Goal: Transaction & Acquisition: Purchase product/service

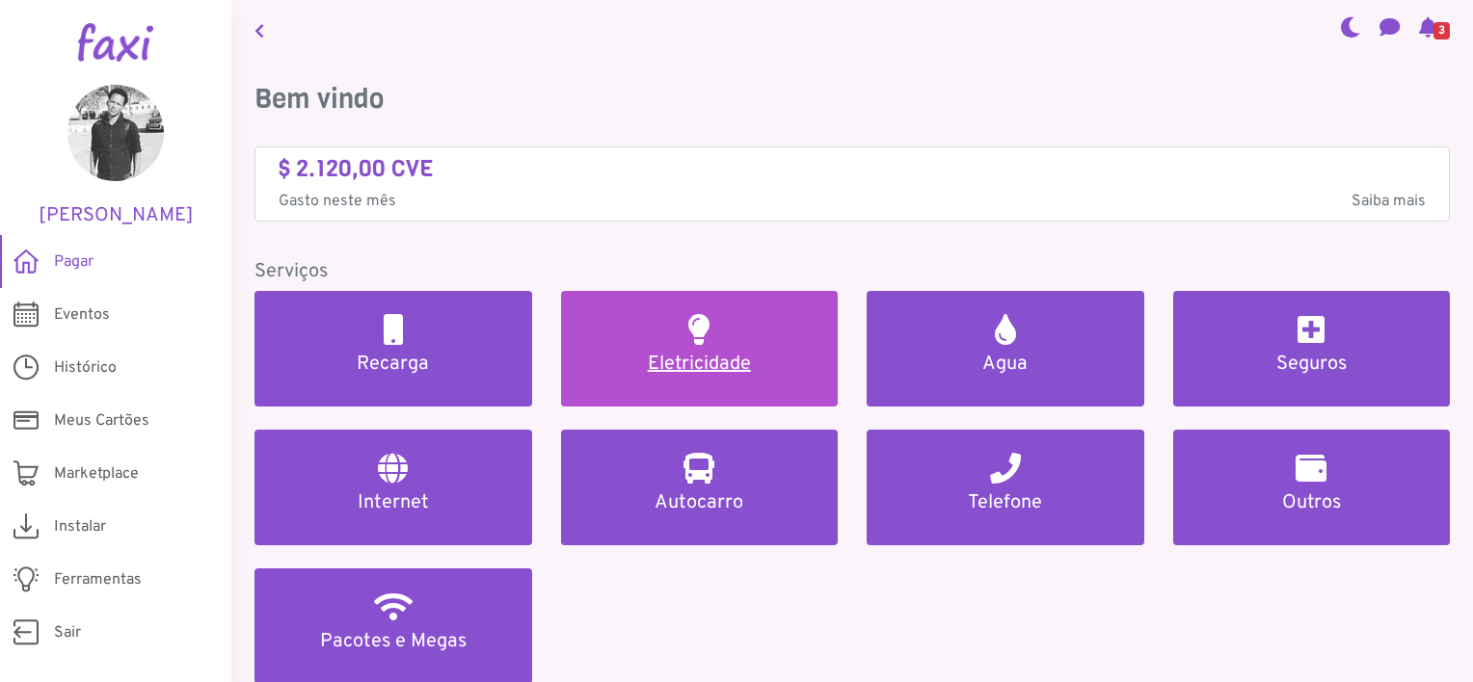
click at [688, 325] on h2 at bounding box center [698, 329] width 21 height 31
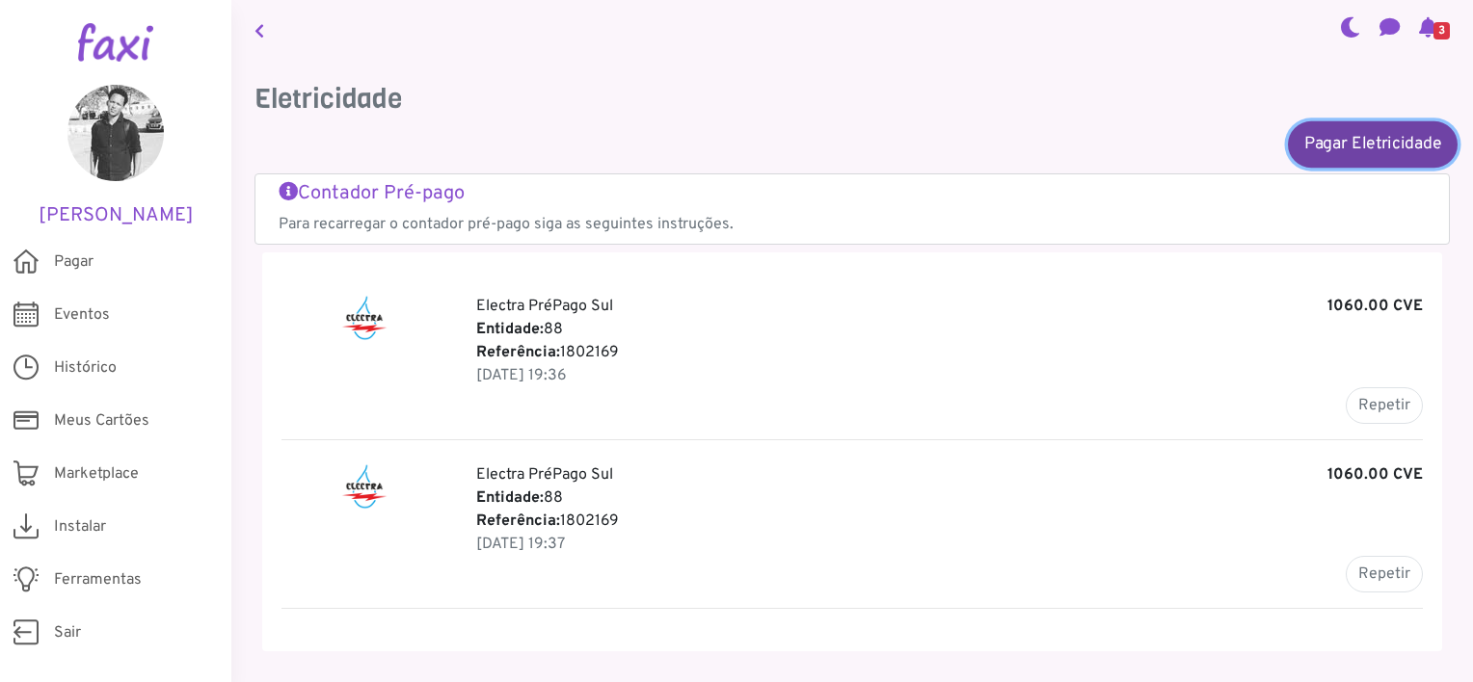
click at [1338, 129] on link "Pagar Eletricidade" at bounding box center [1373, 143] width 170 height 46
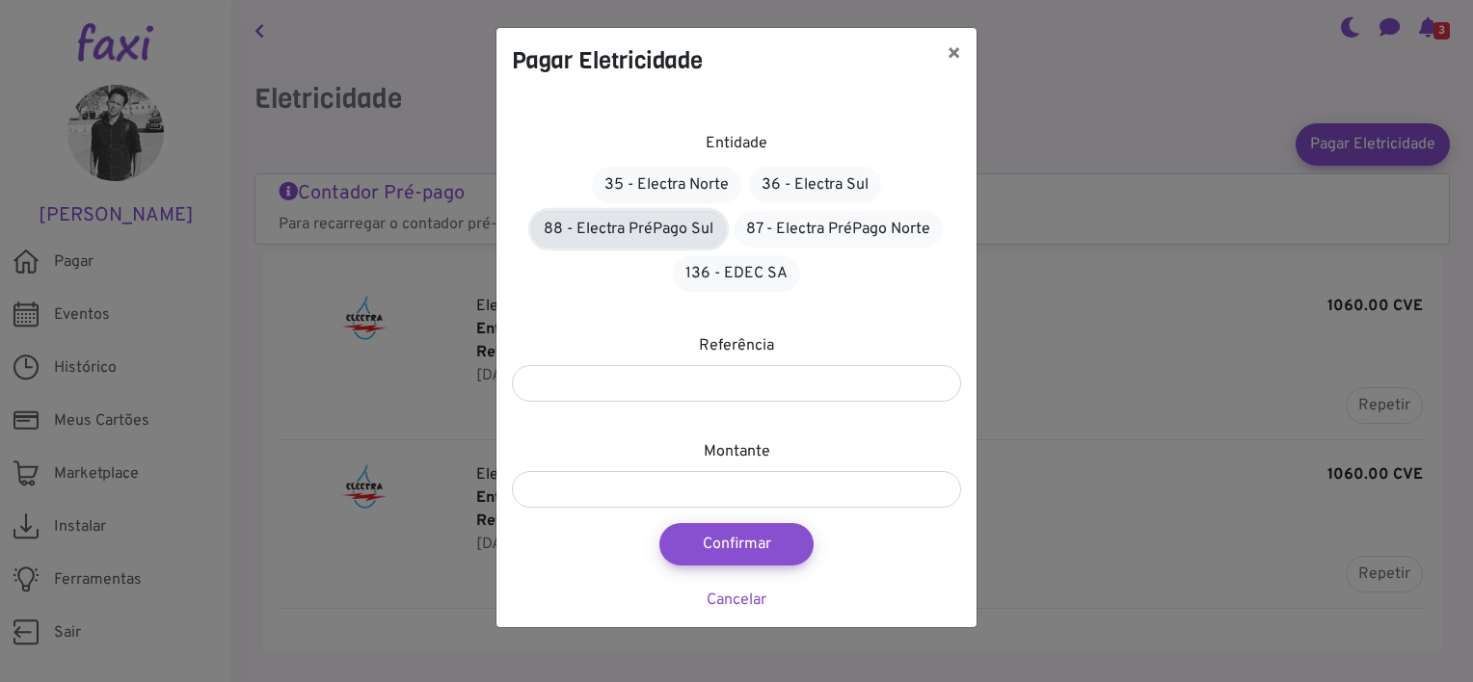
click at [613, 234] on link "88 - Electra PréPago Sul" at bounding box center [628, 229] width 195 height 37
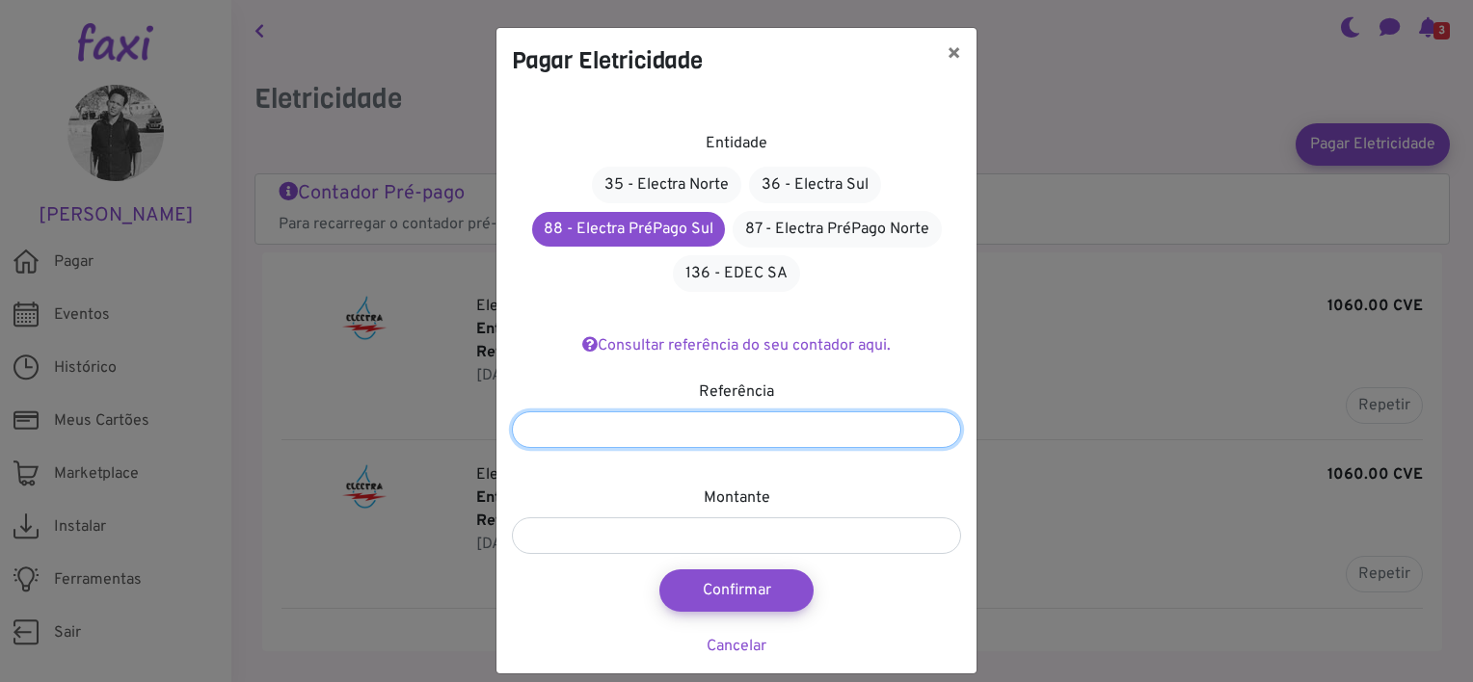
click at [723, 428] on input "number" at bounding box center [736, 430] width 449 height 37
click at [668, 431] on input "number" at bounding box center [736, 430] width 449 height 37
type input "*******"
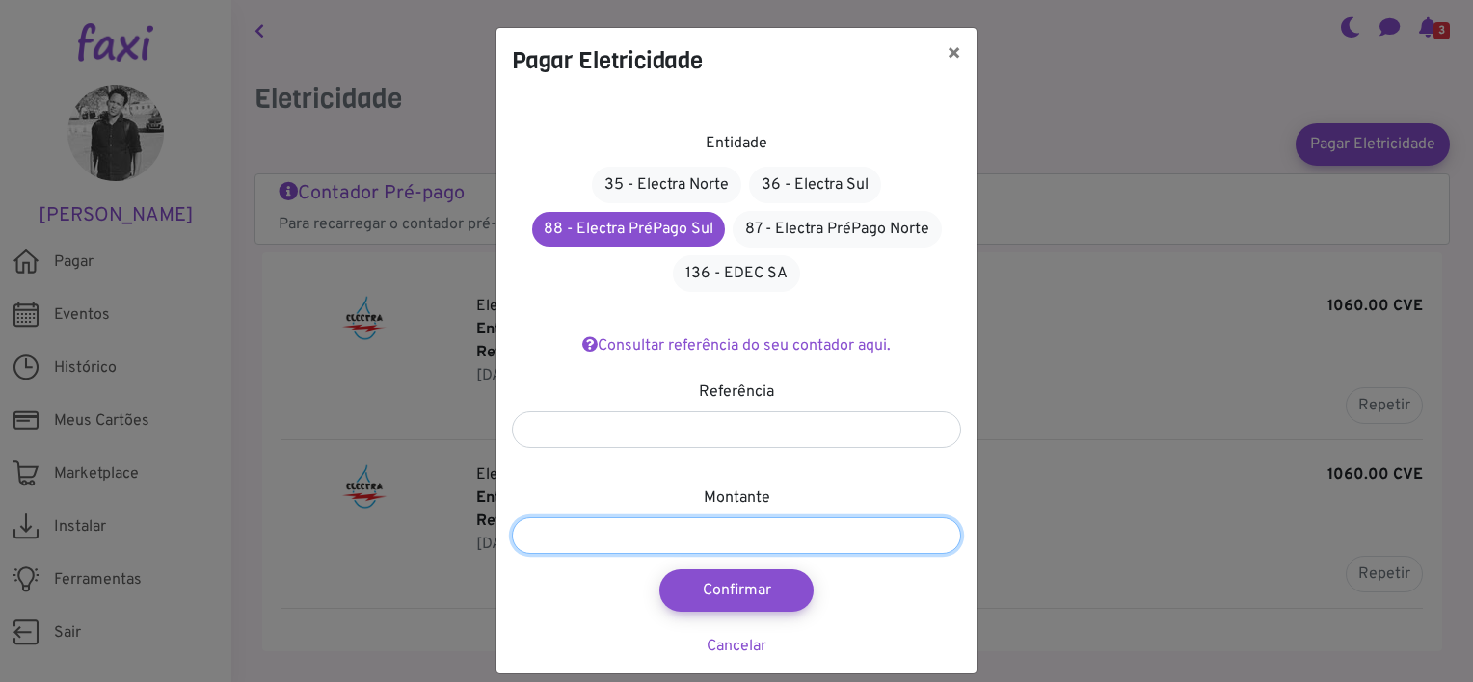
click at [708, 532] on input "number" at bounding box center [736, 536] width 449 height 37
type input "****"
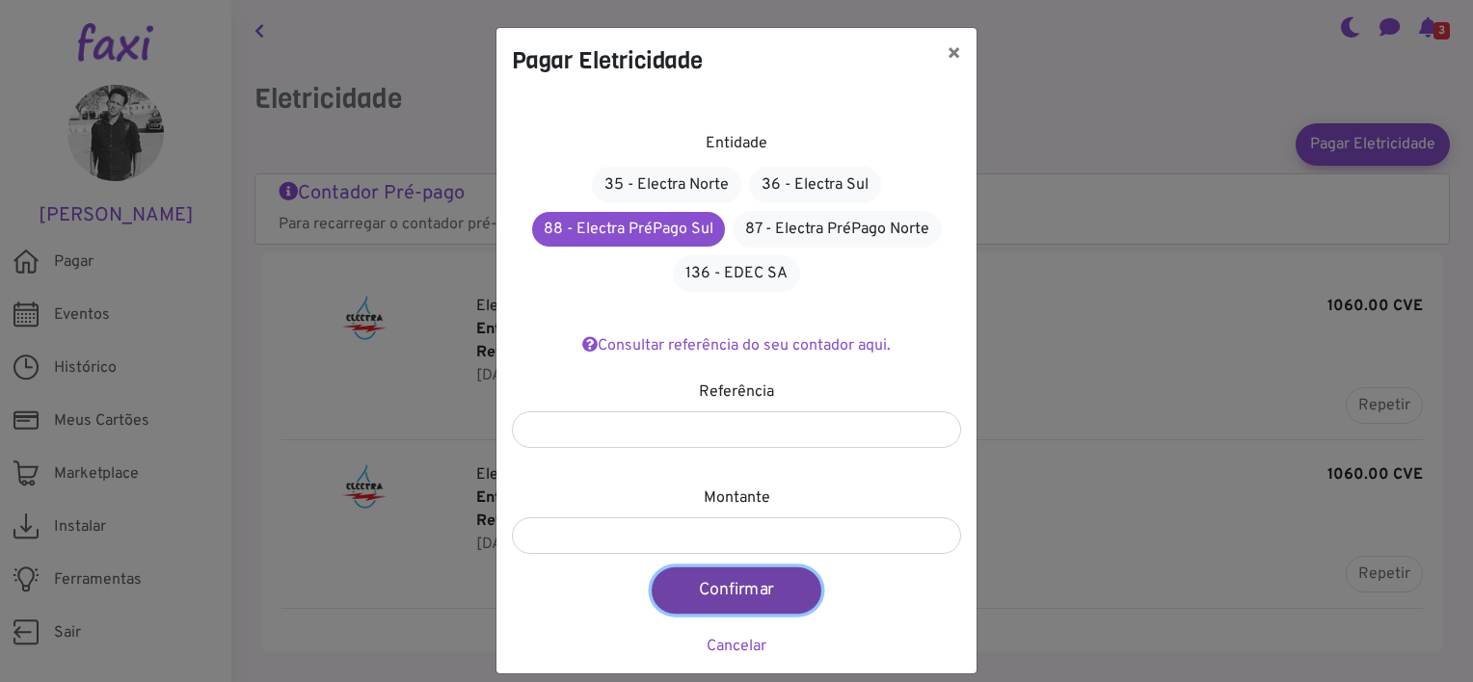
click at [733, 589] on button "Confirmar" at bounding box center [737, 591] width 170 height 46
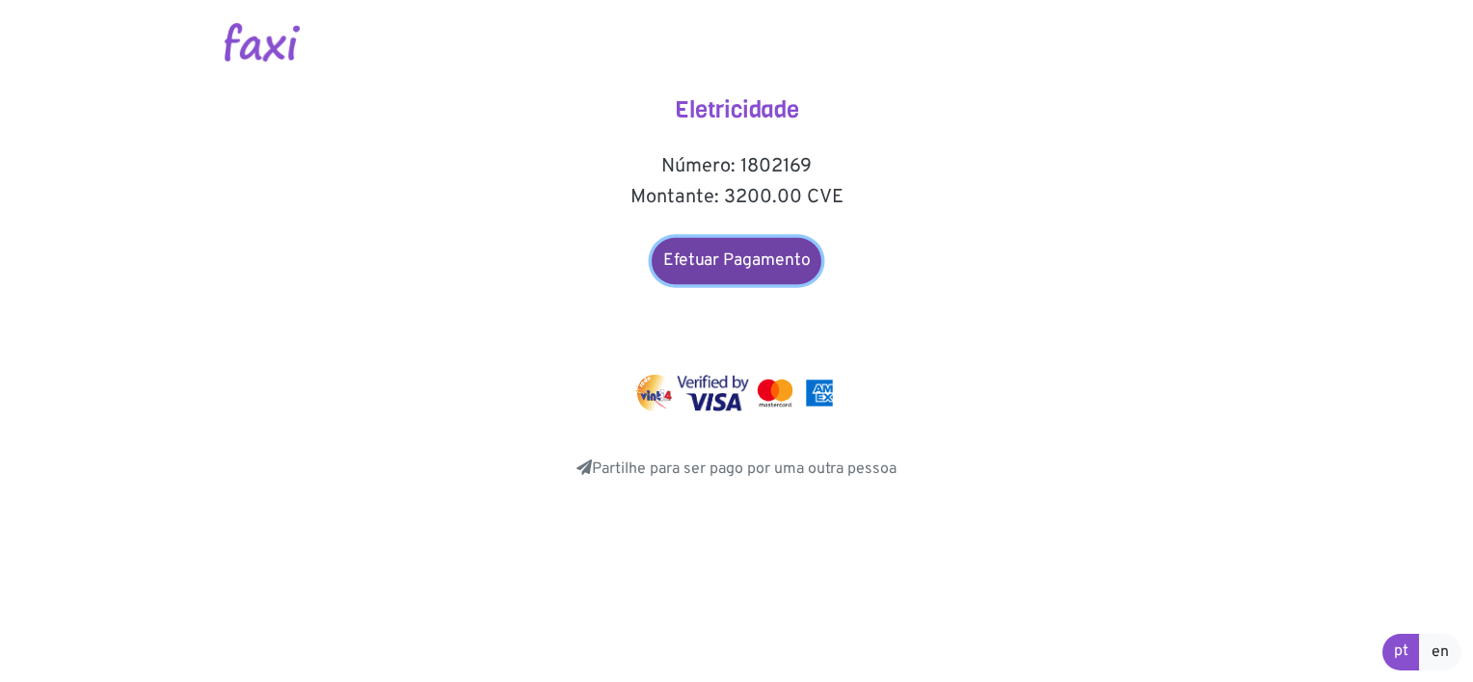
click at [762, 251] on link "Efetuar Pagamento" at bounding box center [737, 261] width 170 height 46
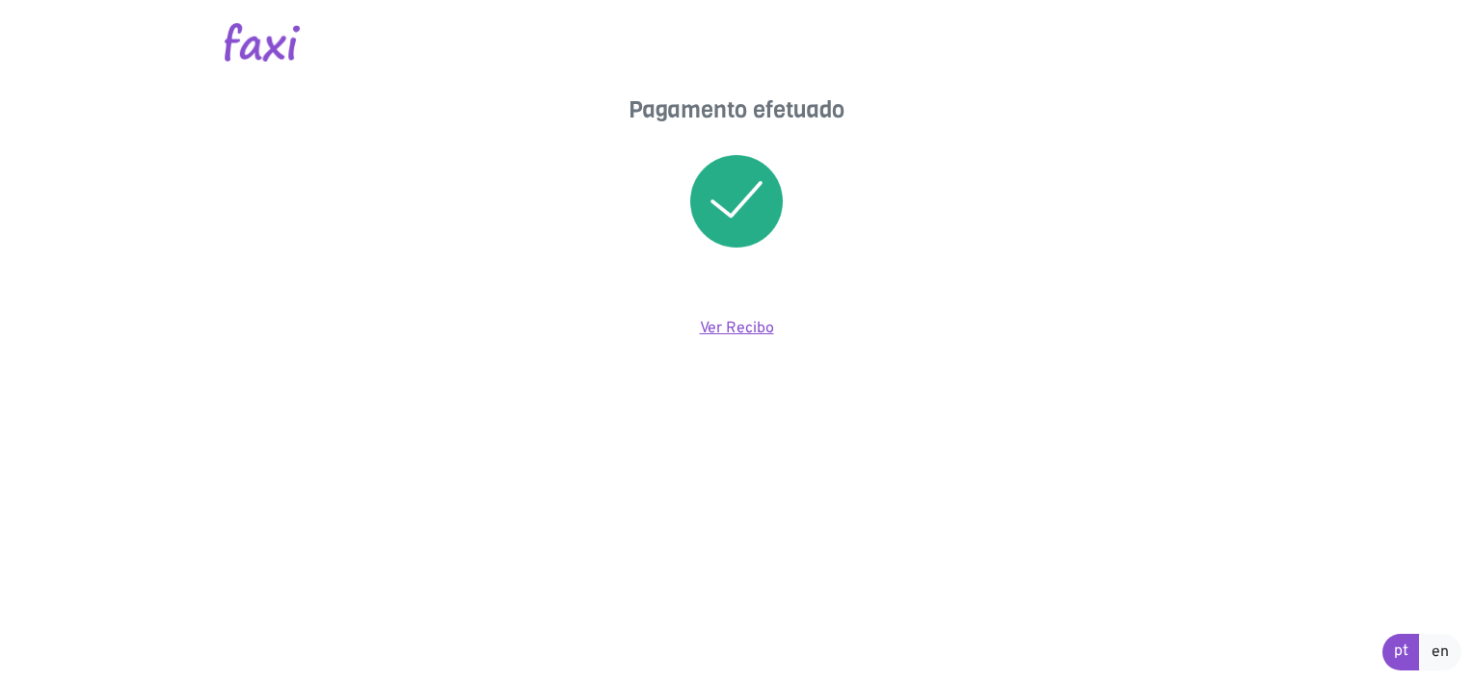
click at [727, 321] on link "Ver Recibo" at bounding box center [737, 328] width 74 height 19
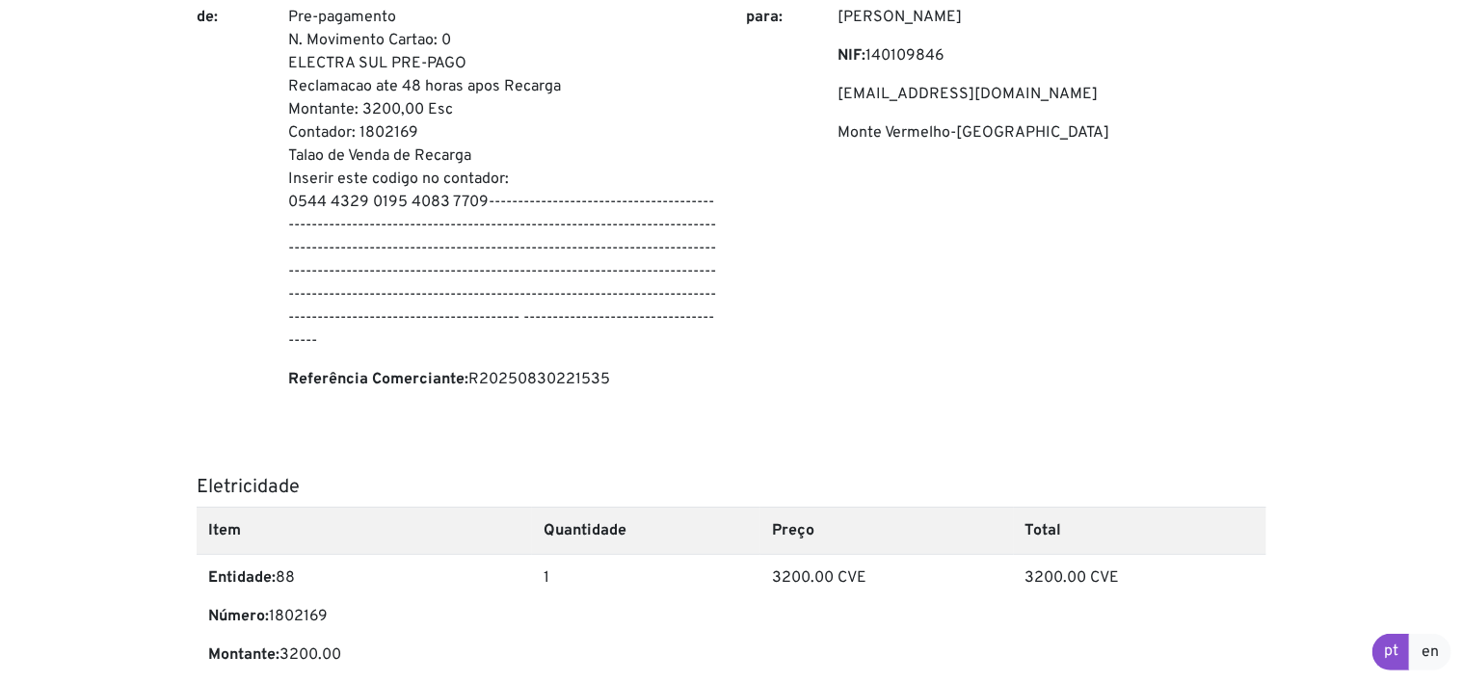
scroll to position [278, 0]
click at [553, 368] on p "Referência Comerciante: R20250830221535" at bounding box center [502, 378] width 429 height 23
click at [856, 393] on div "Ge Soares NIF: 140109846 gebos12@hotmail.com Monte Vermelho-Palmarejo" at bounding box center [1052, 205] width 458 height 401
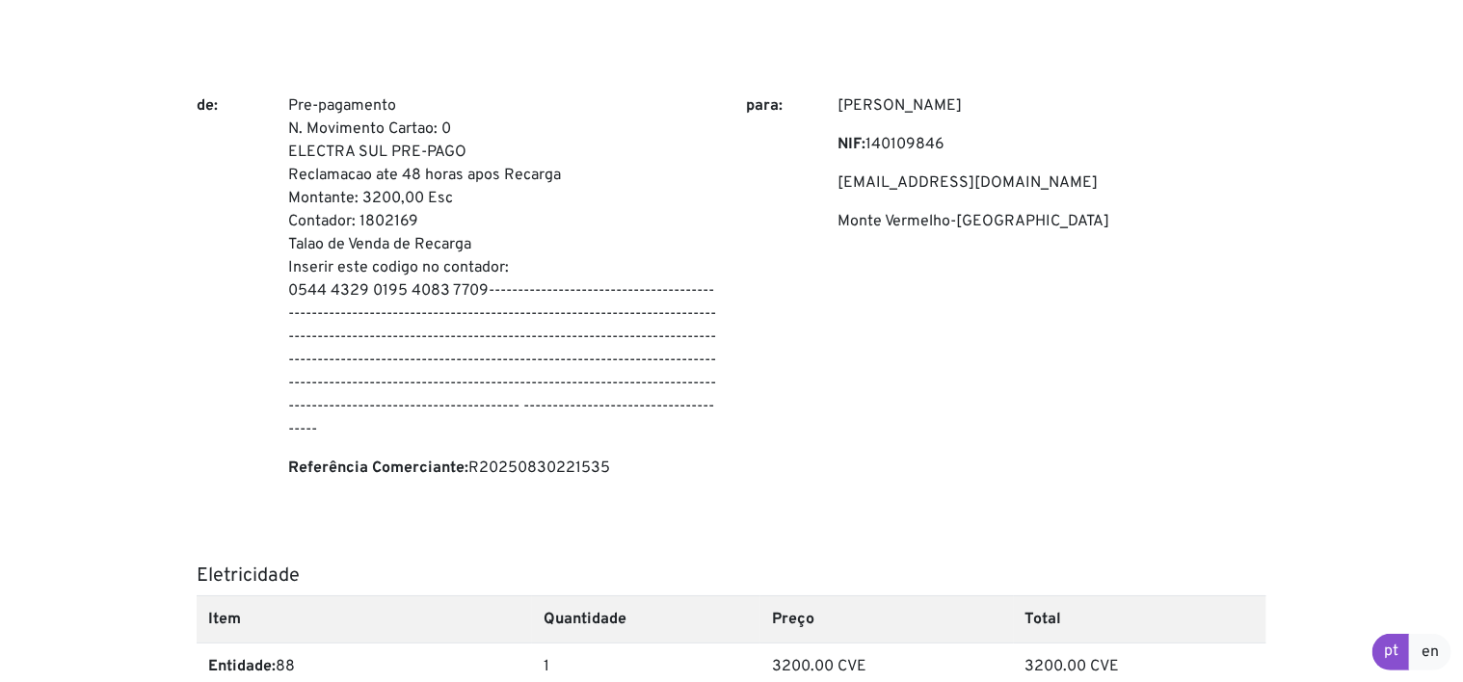
scroll to position [183, 0]
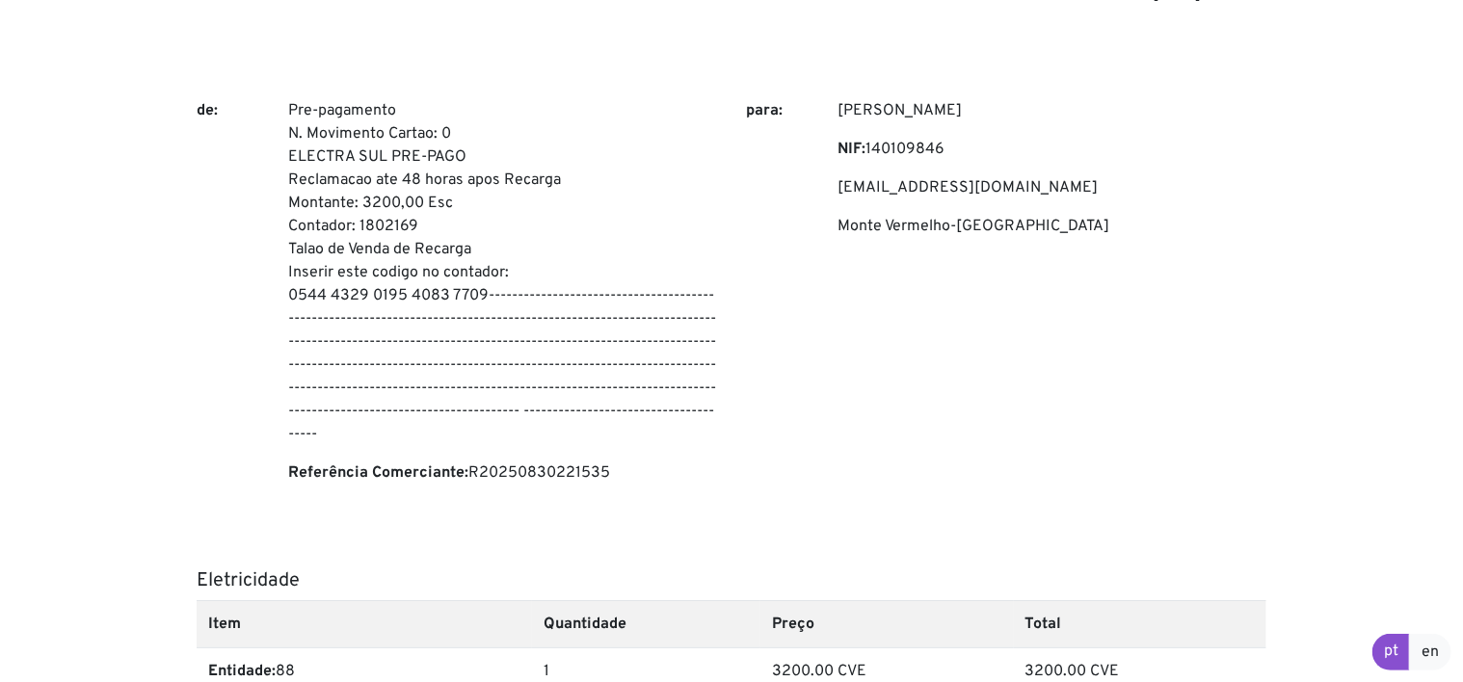
click at [482, 290] on p "Pre-pagamento N. Movimento Cartao: 0 ELECTRA SUL PRE-PAGO Reclamacao ate 48 hor…" at bounding box center [502, 272] width 429 height 347
drag, startPoint x: 289, startPoint y: 289, endPoint x: 484, endPoint y: 289, distance: 194.7
click at [484, 289] on p "Pre-pagamento N. Movimento Cartao: 0 ELECTRA SUL PRE-PAGO Reclamacao ate 48 hor…" at bounding box center [502, 272] width 429 height 347
copy p "0544 4329 0195 4083 7709"
